Goal: Task Accomplishment & Management: Use online tool/utility

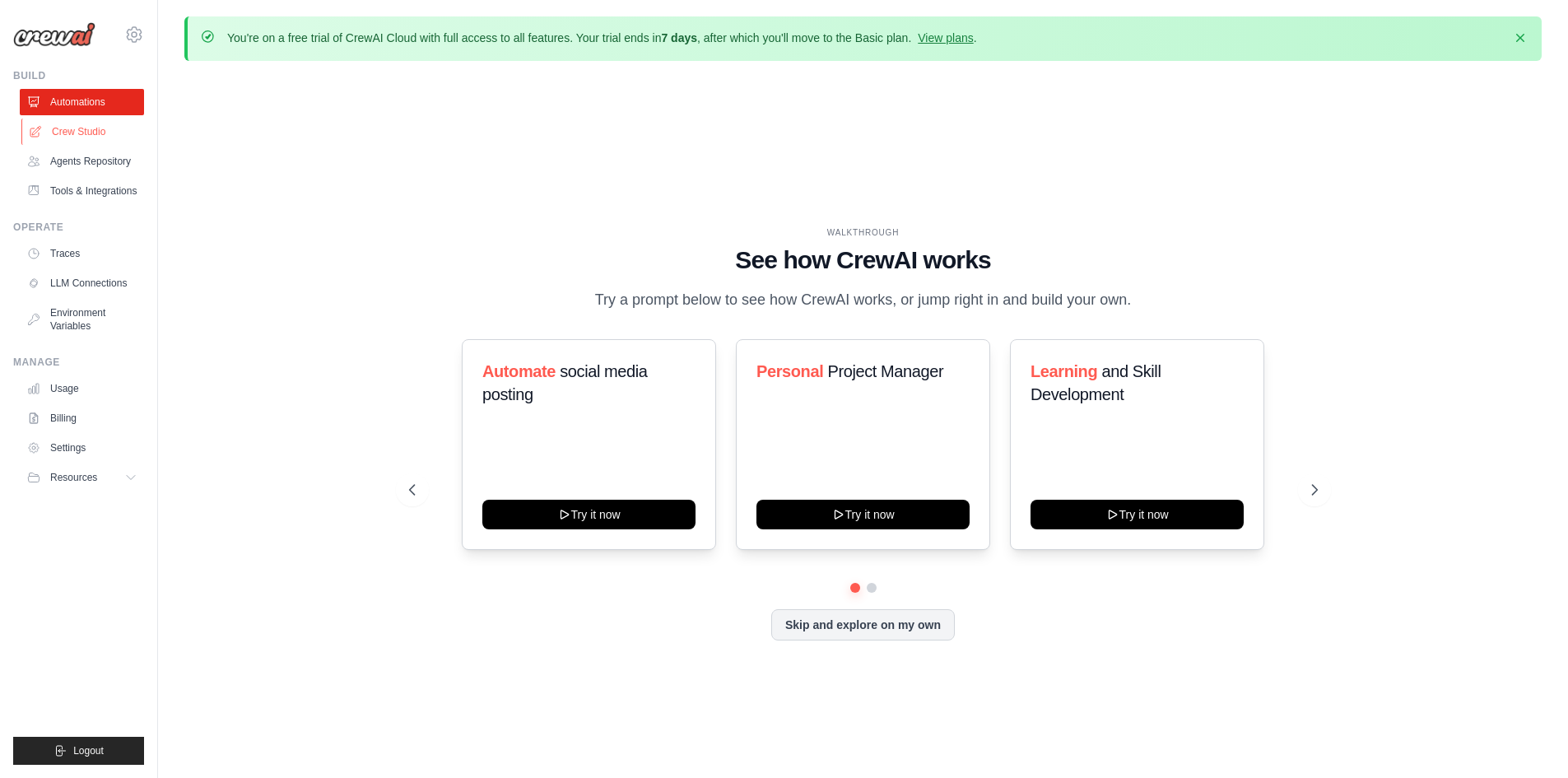
click at [87, 129] on link "Crew Studio" at bounding box center [83, 131] width 125 height 27
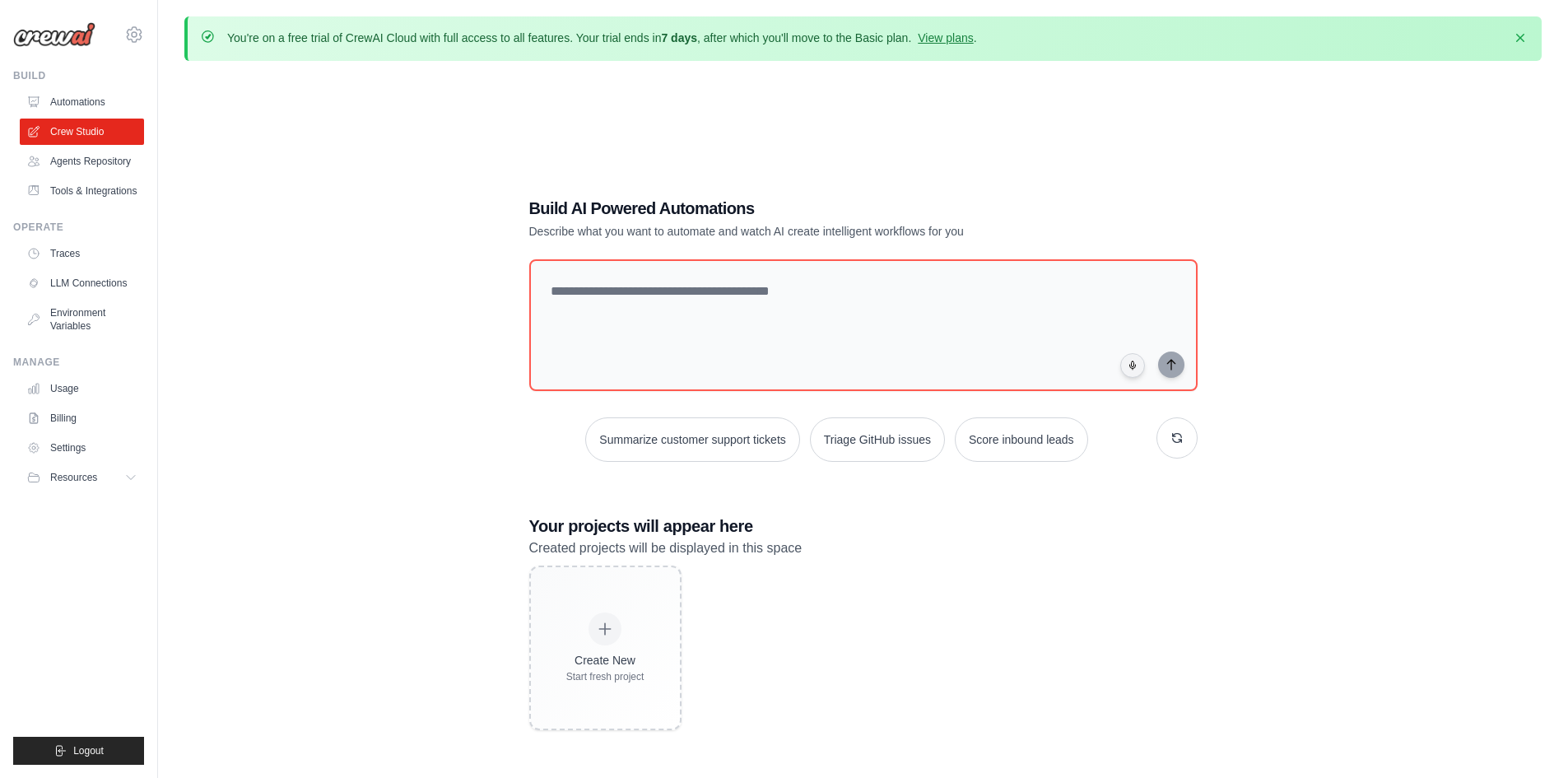
click at [631, 213] on h1 "Build AI Powered Automations" at bounding box center [805, 207] width 553 height 23
click at [77, 420] on link "Billing" at bounding box center [83, 418] width 125 height 27
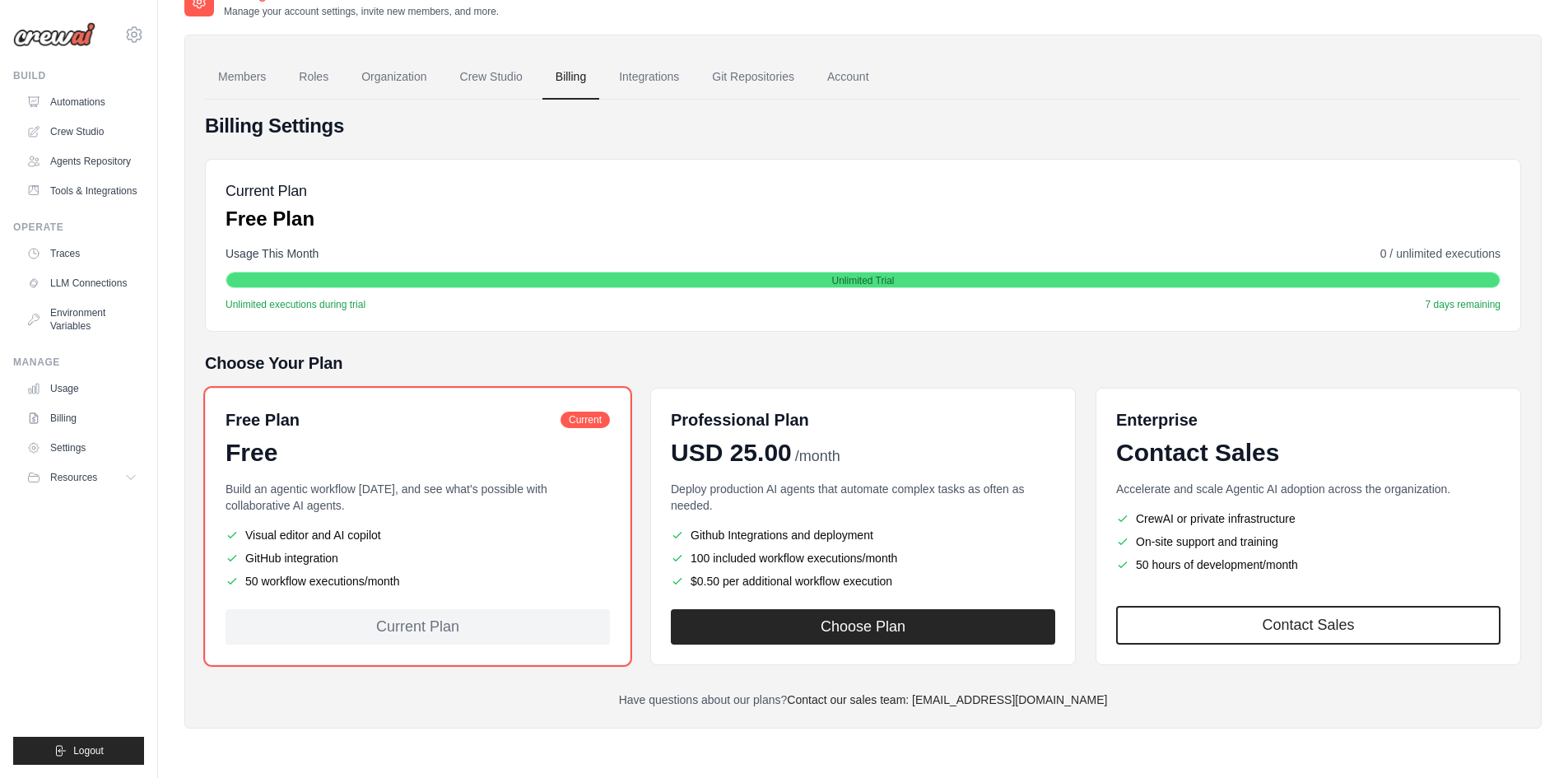
scroll to position [91, 0]
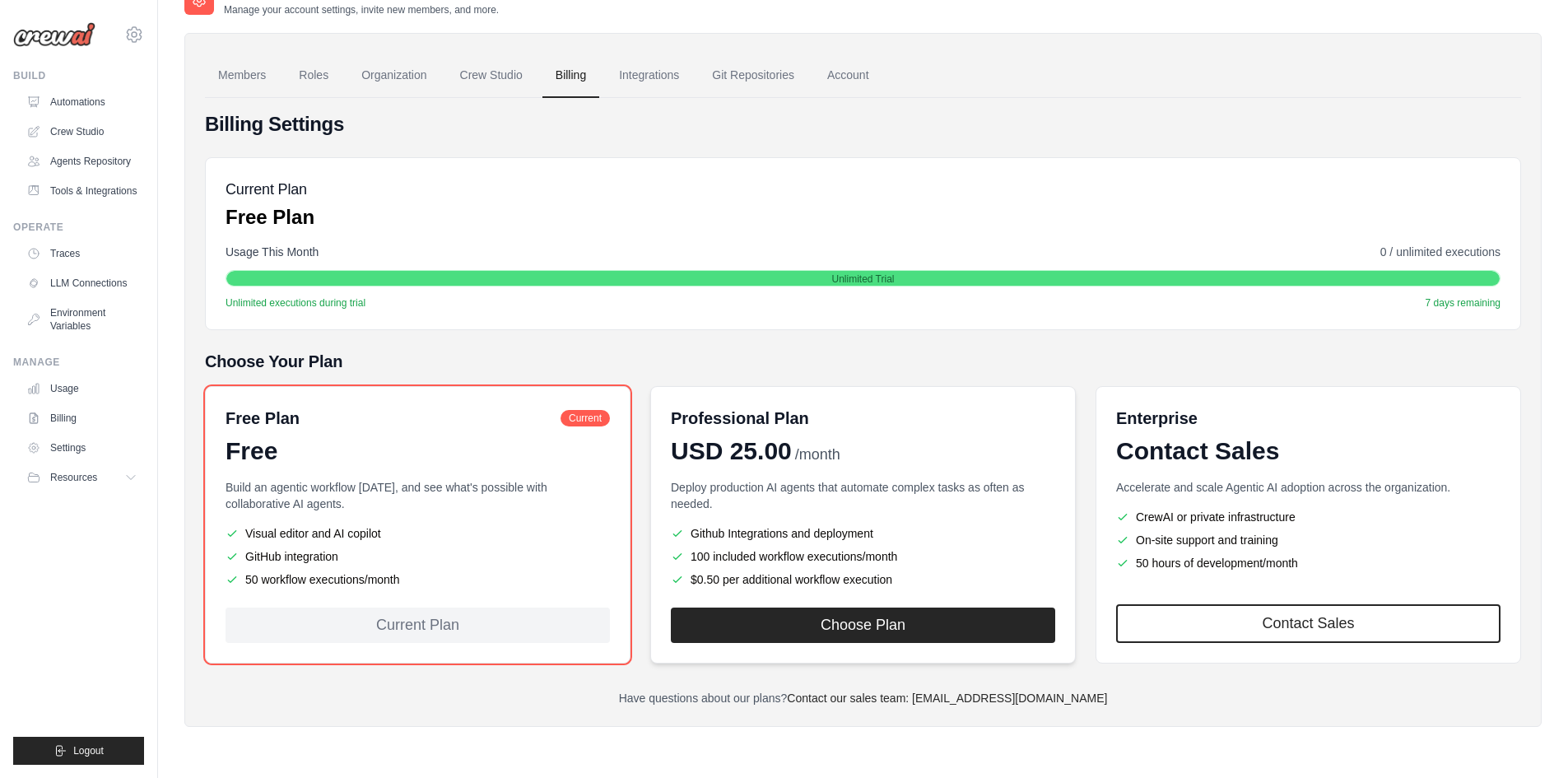
drag, startPoint x: 665, startPoint y: 446, endPoint x: 789, endPoint y: 444, distance: 124.0
click at [789, 444] on div "Professional Plan USD 25.00 /month Deploy production AI agents that automate co…" at bounding box center [863, 525] width 425 height 277
copy span "USD 25.00"
click at [901, 406] on div "Professional Plan USD 25.00 /month Deploy production AI agents that automate co…" at bounding box center [863, 525] width 425 height 277
click at [104, 140] on link "Crew Studio" at bounding box center [83, 131] width 125 height 27
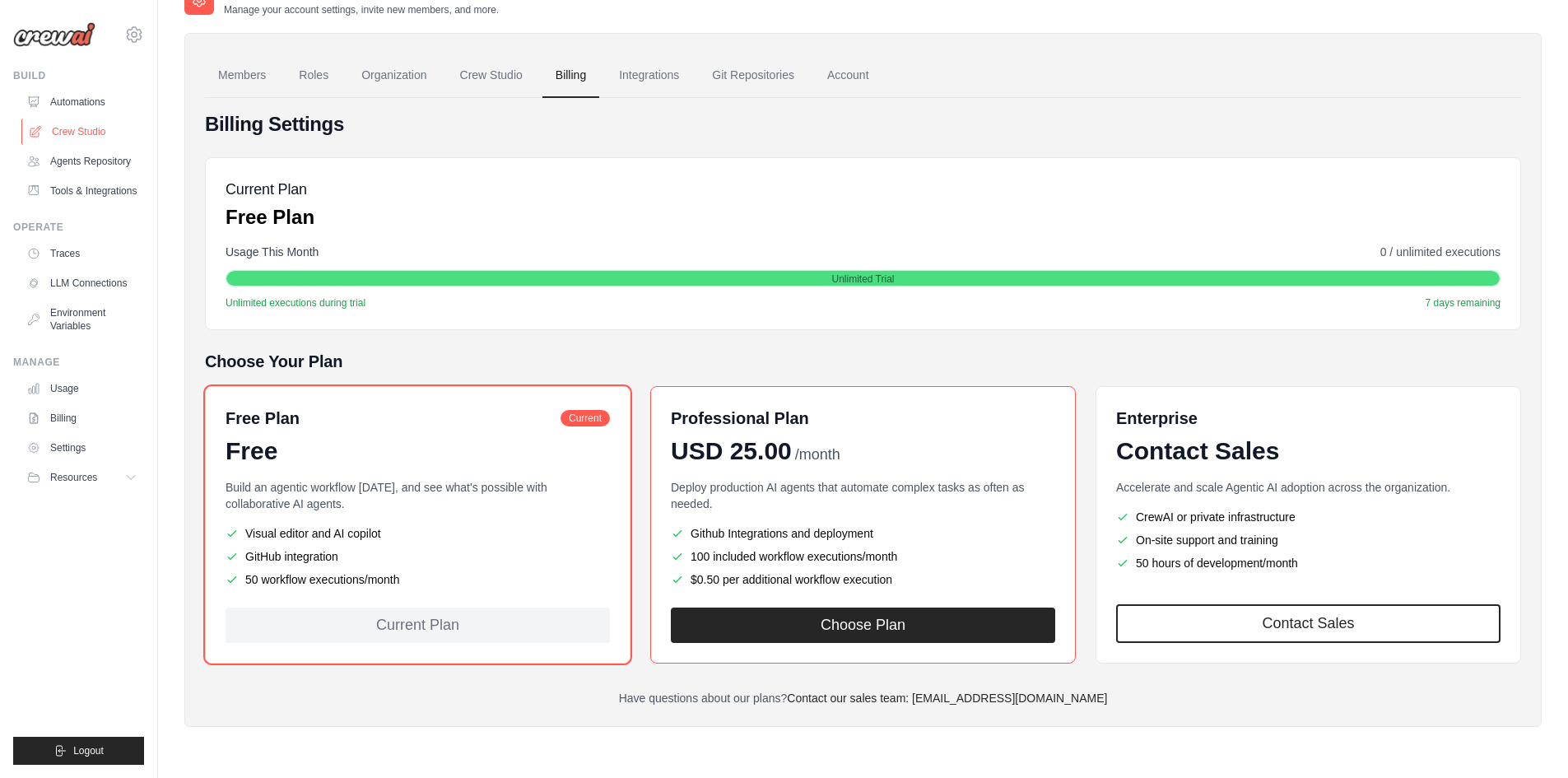
click at [103, 139] on link "Crew Studio" at bounding box center [83, 131] width 125 height 27
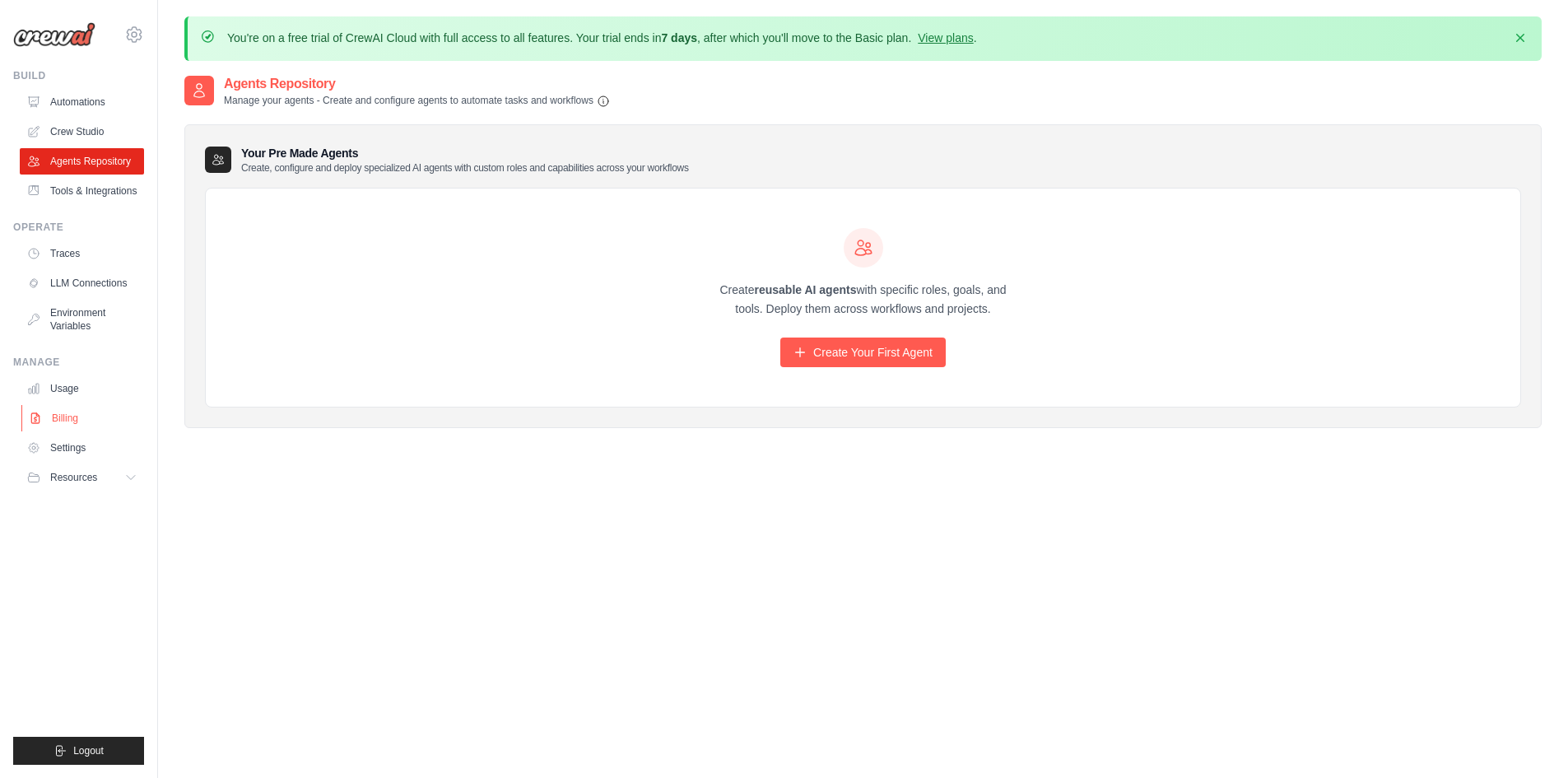
click at [93, 417] on link "Billing" at bounding box center [83, 418] width 125 height 27
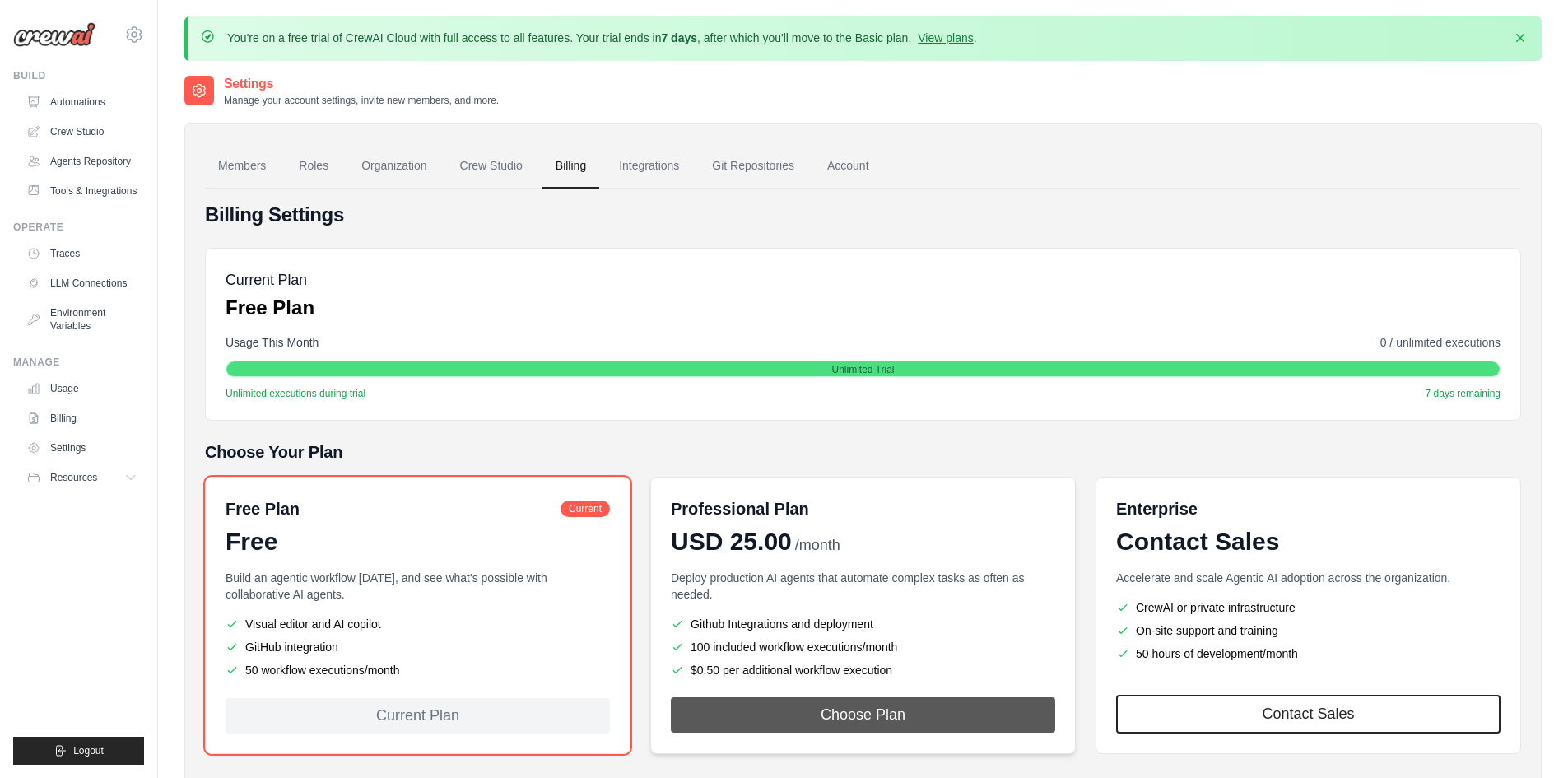
click at [821, 717] on button "Choose Plan" at bounding box center [862, 715] width 384 height 36
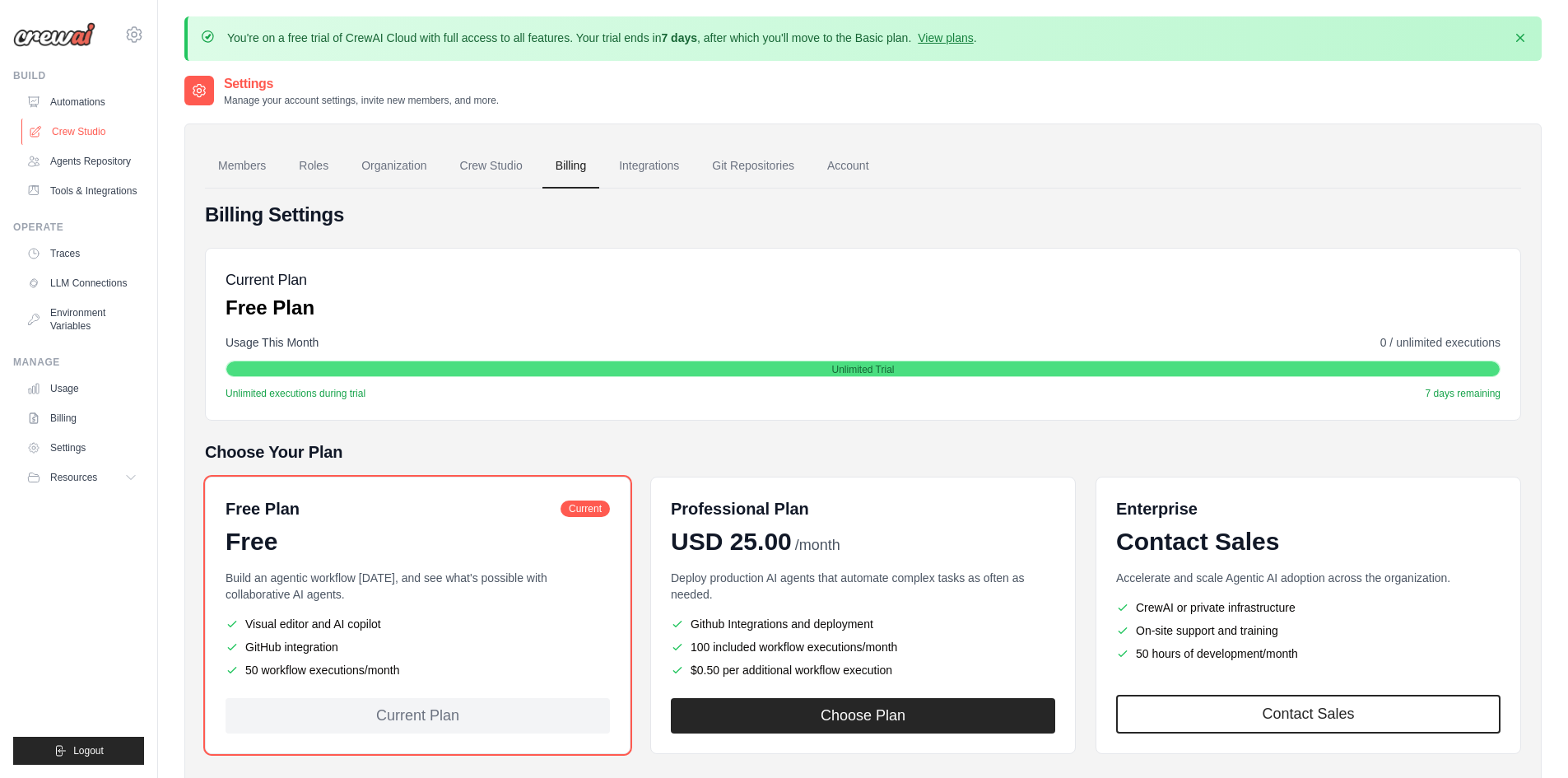
click at [75, 129] on link "Crew Studio" at bounding box center [83, 131] width 125 height 27
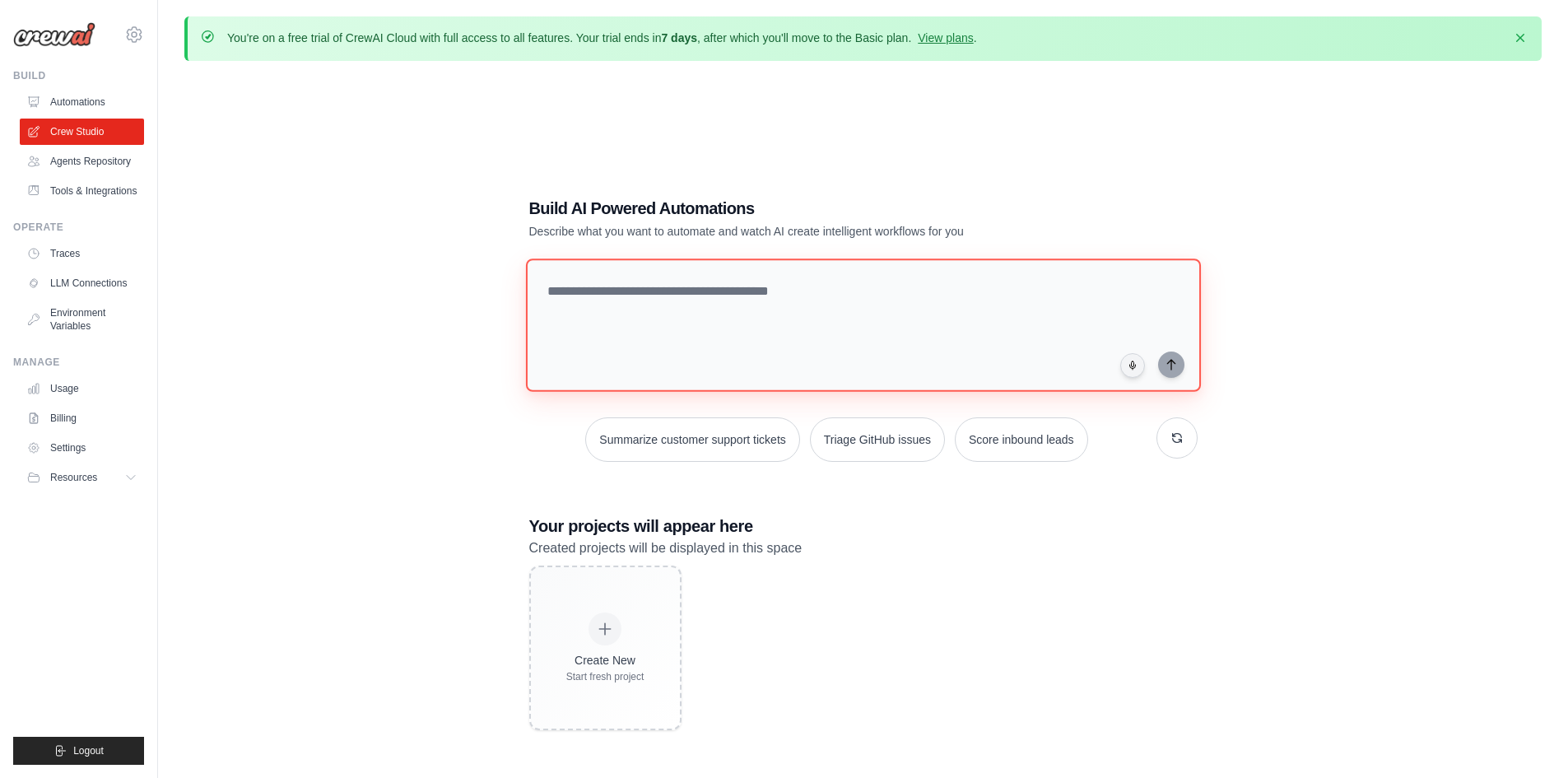
click at [668, 343] on textarea at bounding box center [863, 325] width 675 height 133
click at [107, 172] on link "Agents Repository" at bounding box center [83, 161] width 125 height 27
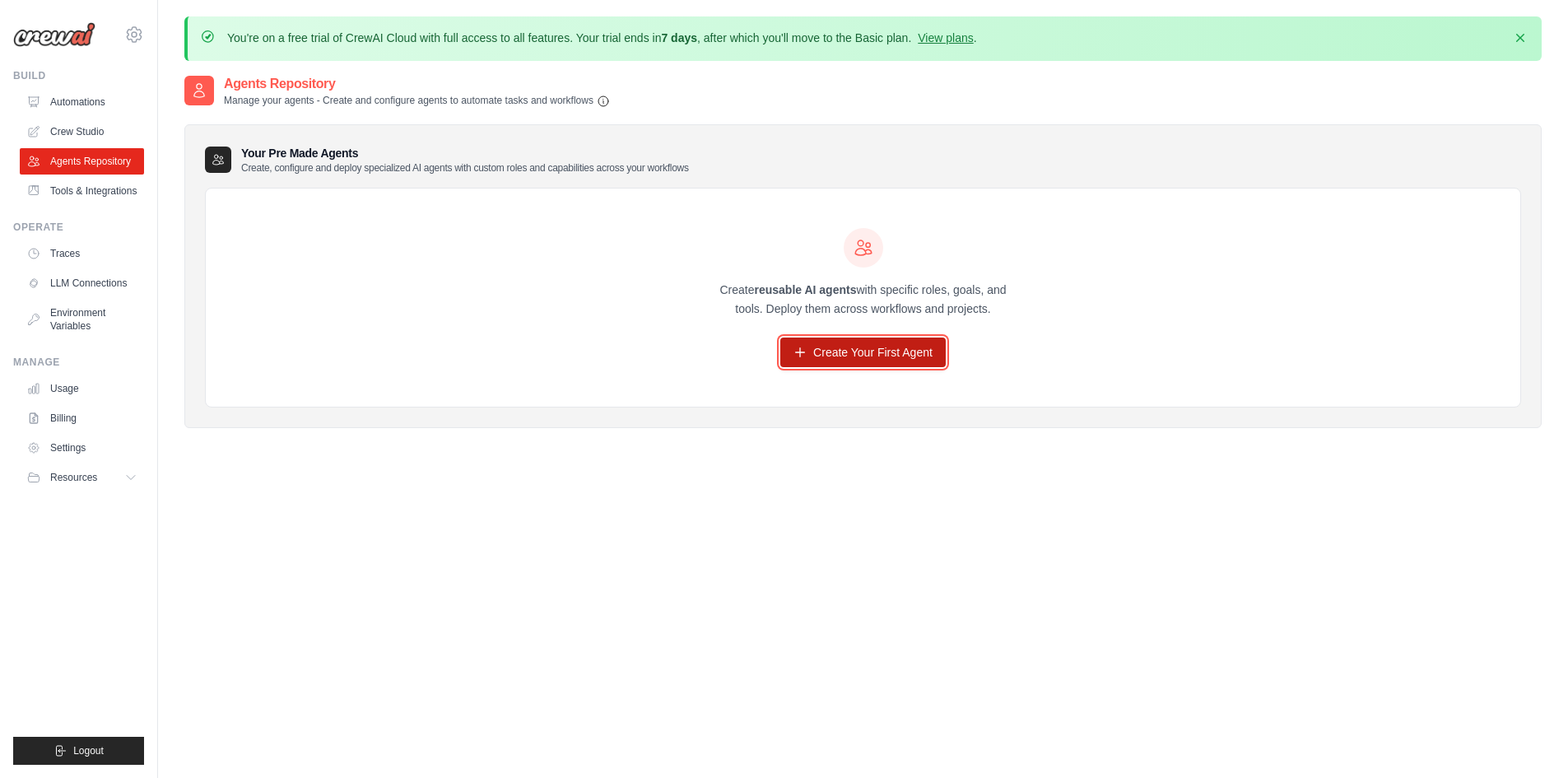
click at [907, 345] on link "Create Your First Agent" at bounding box center [863, 352] width 165 height 29
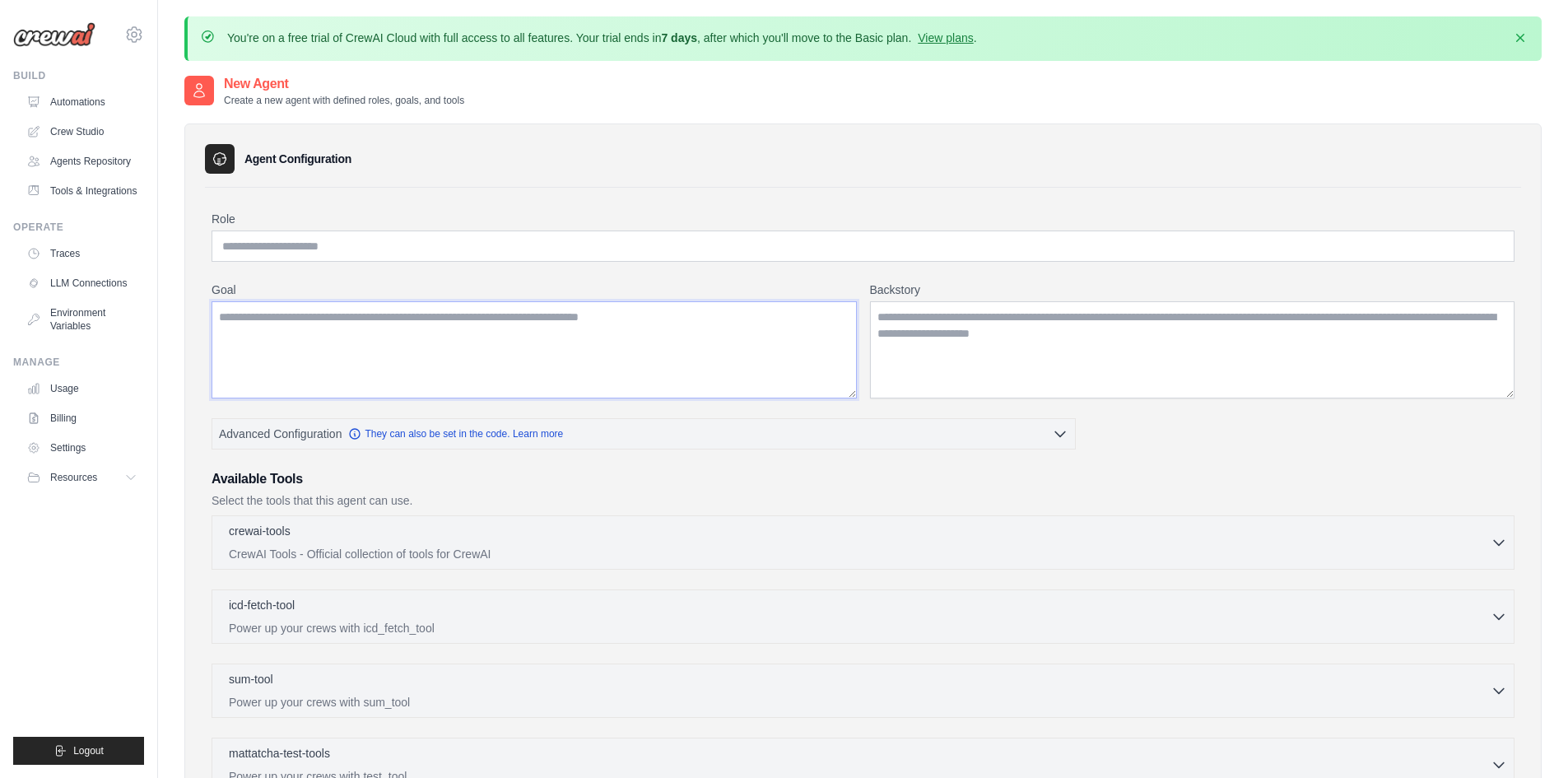
click at [741, 342] on textarea "Goal" at bounding box center [535, 350] width 646 height 97
click at [989, 361] on textarea "Backstory" at bounding box center [1193, 350] width 646 height 97
click at [430, 258] on input "Role" at bounding box center [863, 246] width 1303 height 31
click at [450, 319] on textarea "Goal" at bounding box center [535, 350] width 646 height 97
click at [1186, 366] on textarea "Backstory" at bounding box center [1193, 350] width 646 height 97
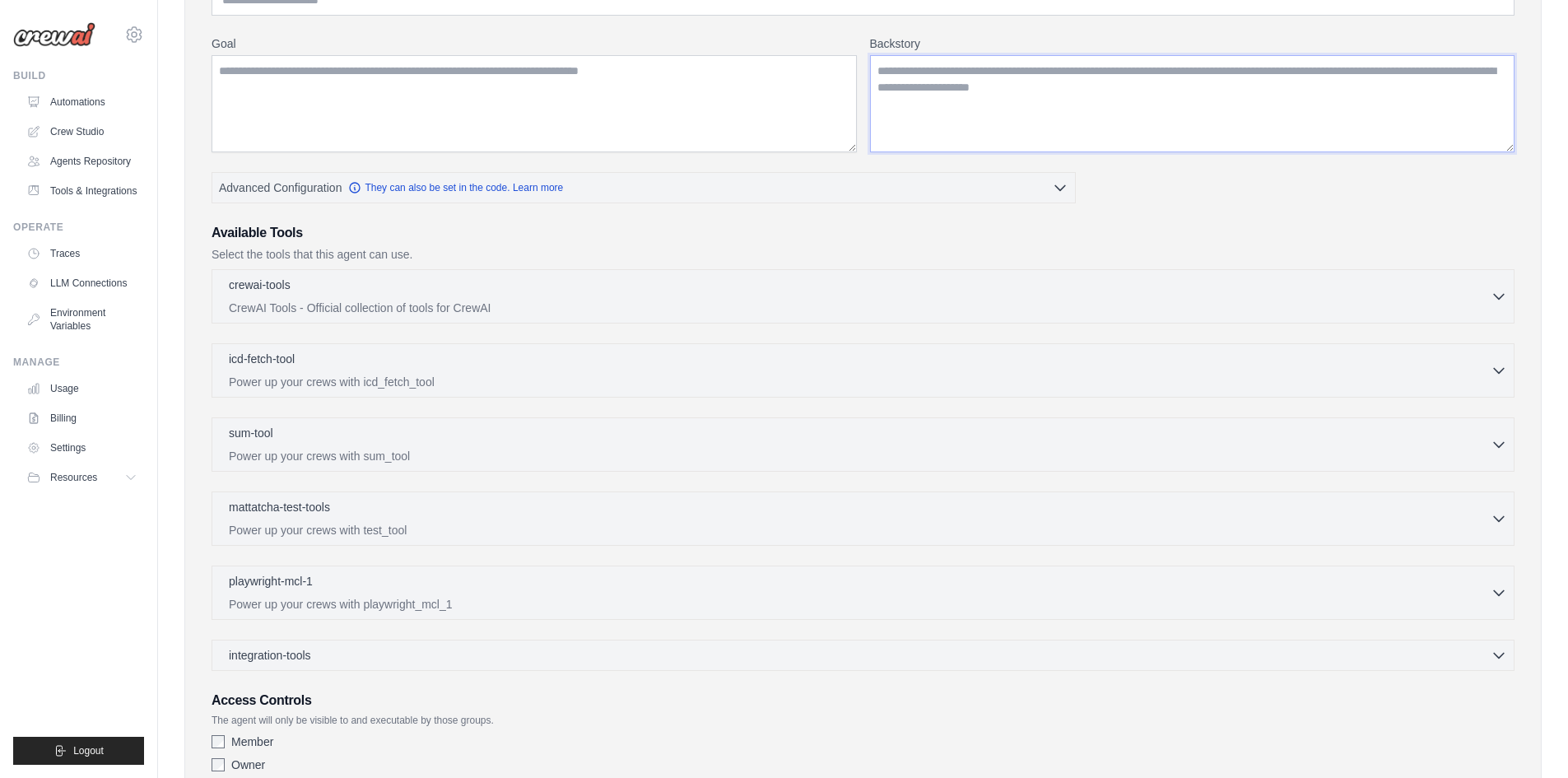
scroll to position [247, 0]
click at [495, 316] on div "crewai-tools 0 selected CrewAI Tools - Official collection of tools for CrewAI …" at bounding box center [863, 295] width 1303 height 54
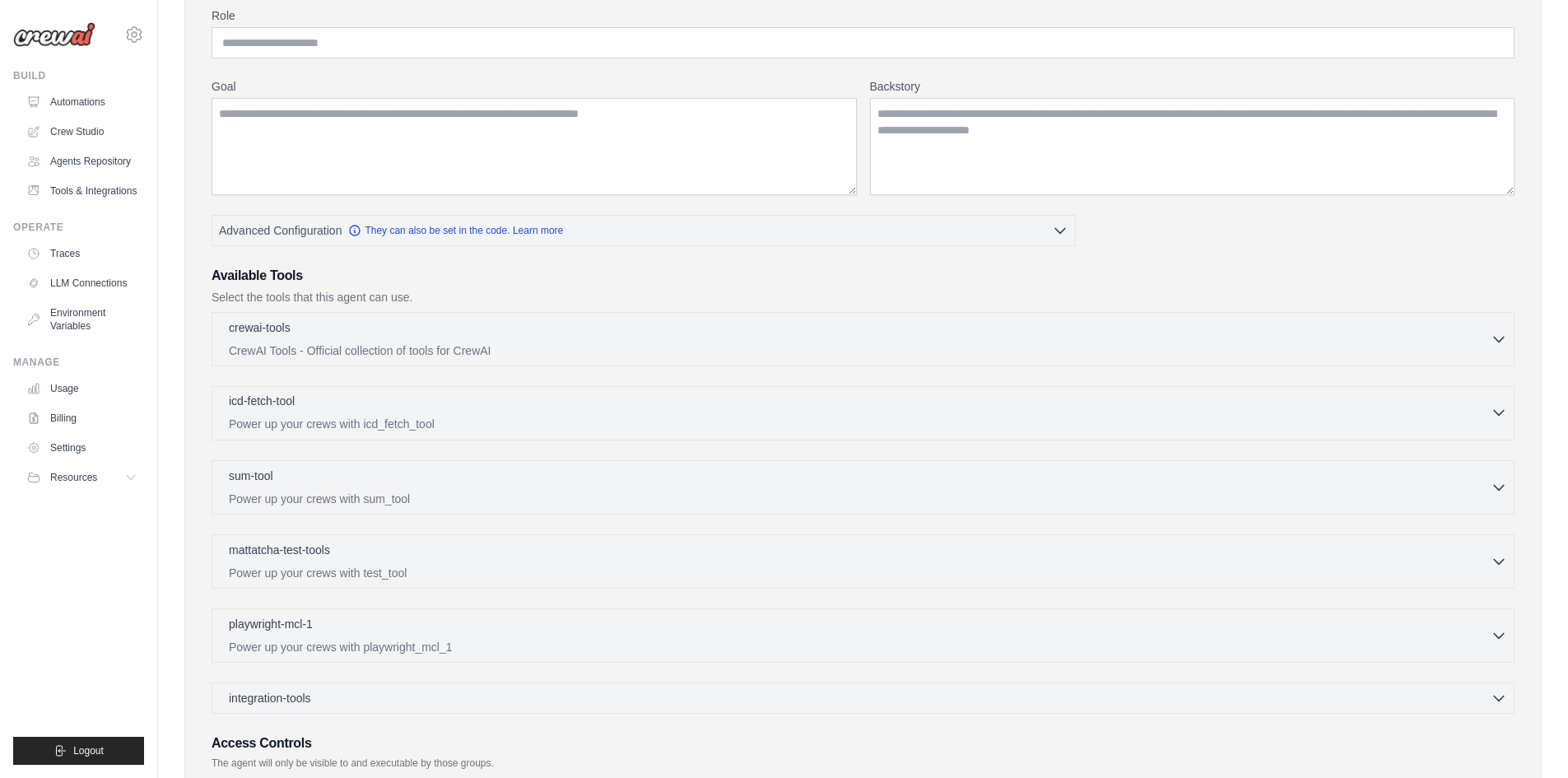
scroll to position [0, 0]
